Goal: Information Seeking & Learning: Check status

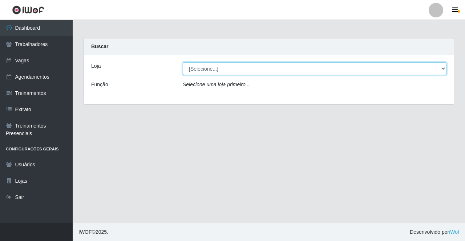
click at [225, 70] on select "[Selecione...] Famiglia Muccini - Ristorante [PERSON_NAME]" at bounding box center [315, 68] width 264 height 13
select select "267"
click at [183, 62] on select "[Selecione...] Famiglia Muccini - Ristorante [PERSON_NAME]" at bounding box center [315, 68] width 264 height 13
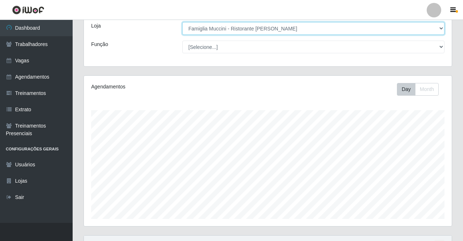
scroll to position [149, 0]
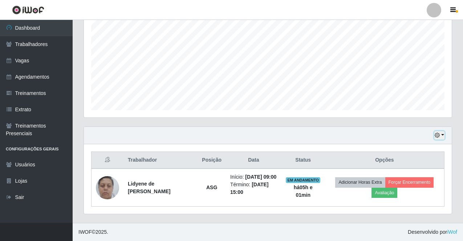
click at [443, 133] on button "button" at bounding box center [439, 135] width 10 height 8
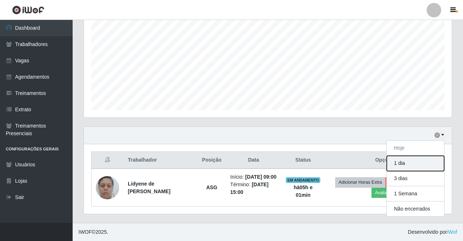
click at [414, 164] on button "1 dia" at bounding box center [415, 163] width 57 height 15
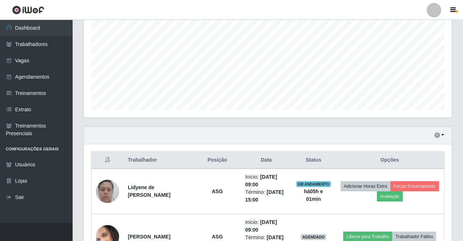
scroll to position [248, 0]
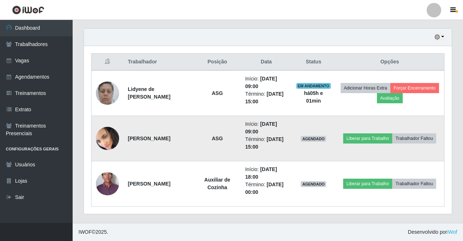
click at [112, 137] on img at bounding box center [107, 138] width 23 height 25
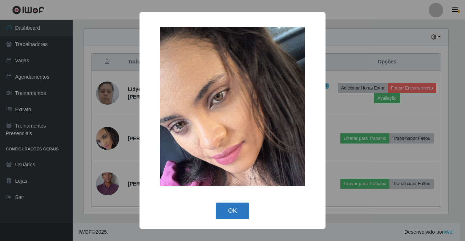
click at [234, 212] on button "OK" at bounding box center [233, 211] width 34 height 17
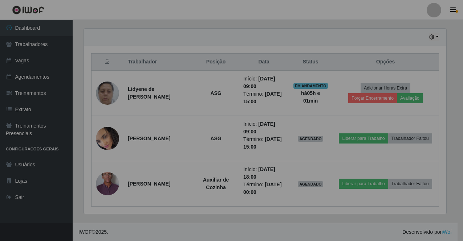
scroll to position [151, 368]
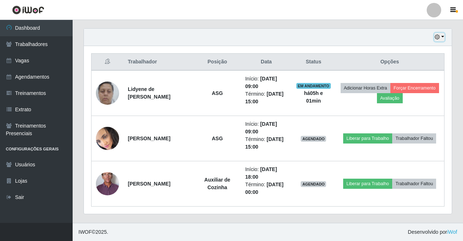
click at [443, 38] on button "button" at bounding box center [439, 37] width 10 height 8
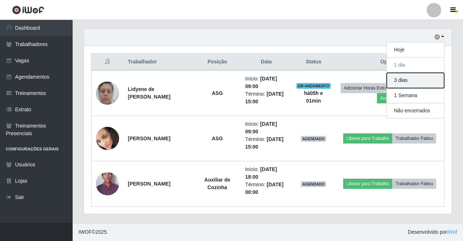
click at [414, 77] on button "3 dias" at bounding box center [415, 80] width 57 height 15
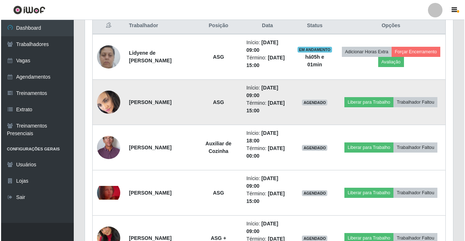
scroll to position [320, 0]
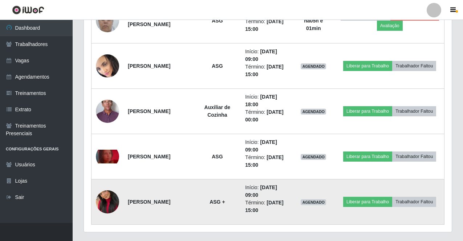
click at [110, 201] on img at bounding box center [107, 202] width 23 height 41
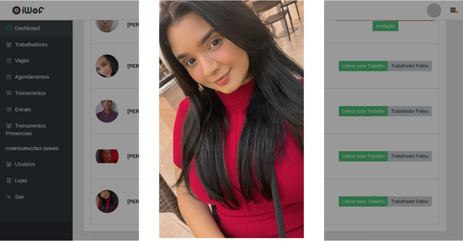
scroll to position [73, 0]
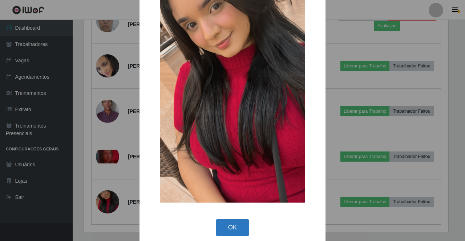
click at [235, 226] on button "OK" at bounding box center [233, 228] width 34 height 17
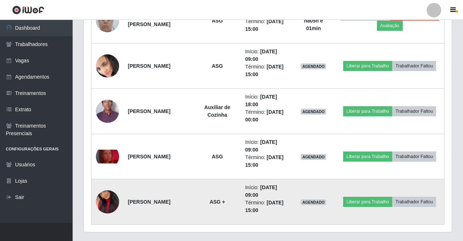
scroll to position [151, 368]
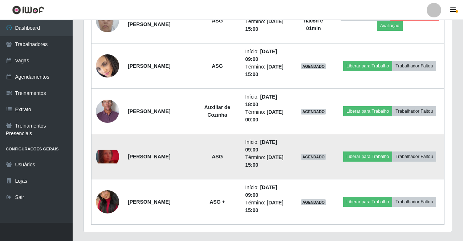
click at [108, 157] on img at bounding box center [107, 157] width 23 height 14
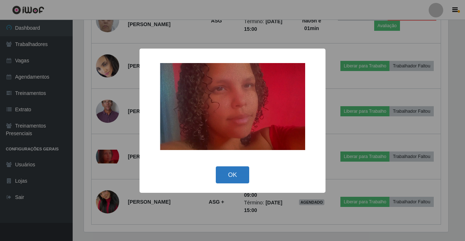
click at [236, 173] on button "OK" at bounding box center [233, 175] width 34 height 17
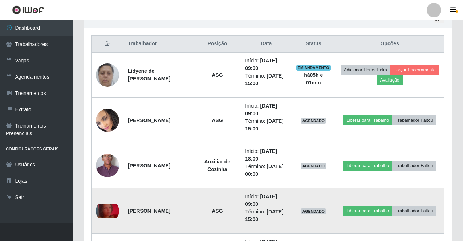
scroll to position [229, 0]
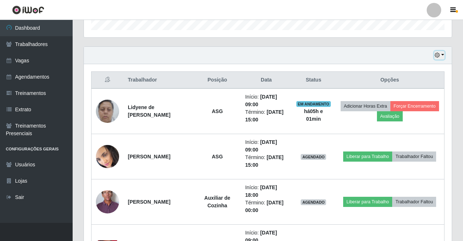
click at [442, 56] on button "button" at bounding box center [439, 55] width 10 height 8
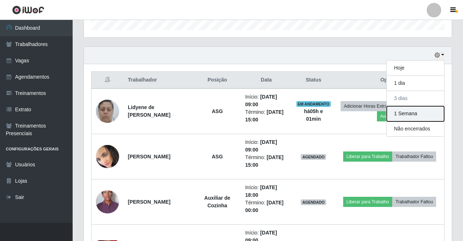
click at [415, 115] on button "1 Semana" at bounding box center [415, 113] width 57 height 15
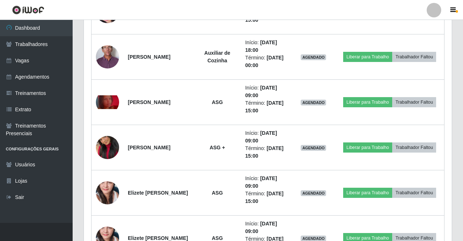
scroll to position [411, 0]
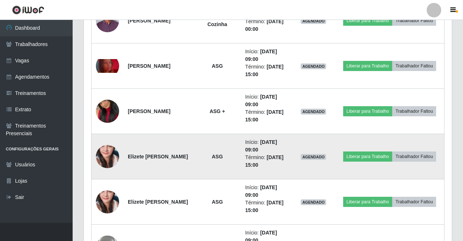
click at [103, 155] on img at bounding box center [107, 156] width 23 height 49
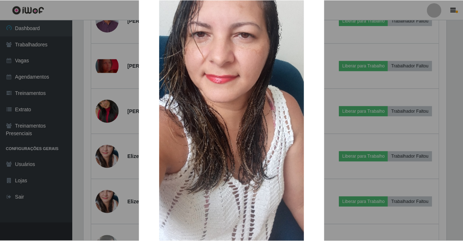
scroll to position [129, 0]
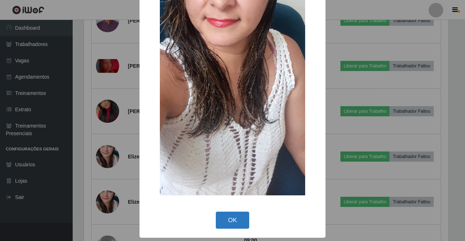
click at [227, 224] on button "OK" at bounding box center [233, 220] width 34 height 17
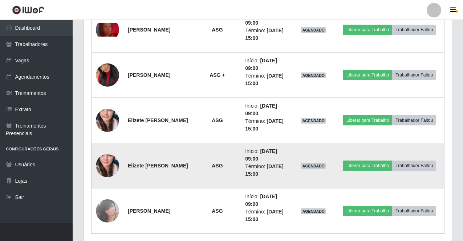
scroll to position [475, 0]
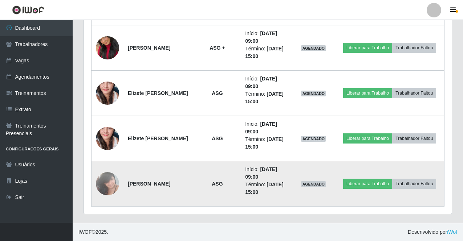
click at [112, 187] on img at bounding box center [107, 183] width 23 height 31
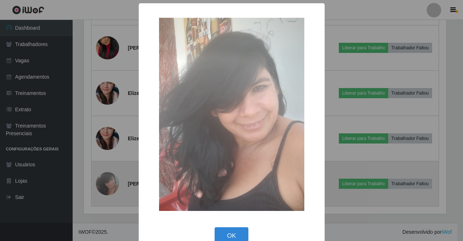
scroll to position [0, 0]
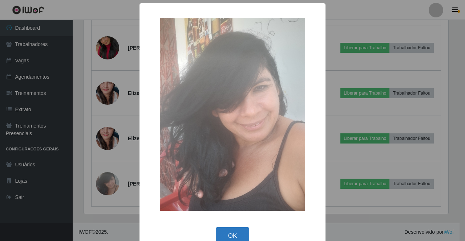
click at [227, 232] on button "OK" at bounding box center [233, 236] width 34 height 17
